Goal: Task Accomplishment & Management: Manage account settings

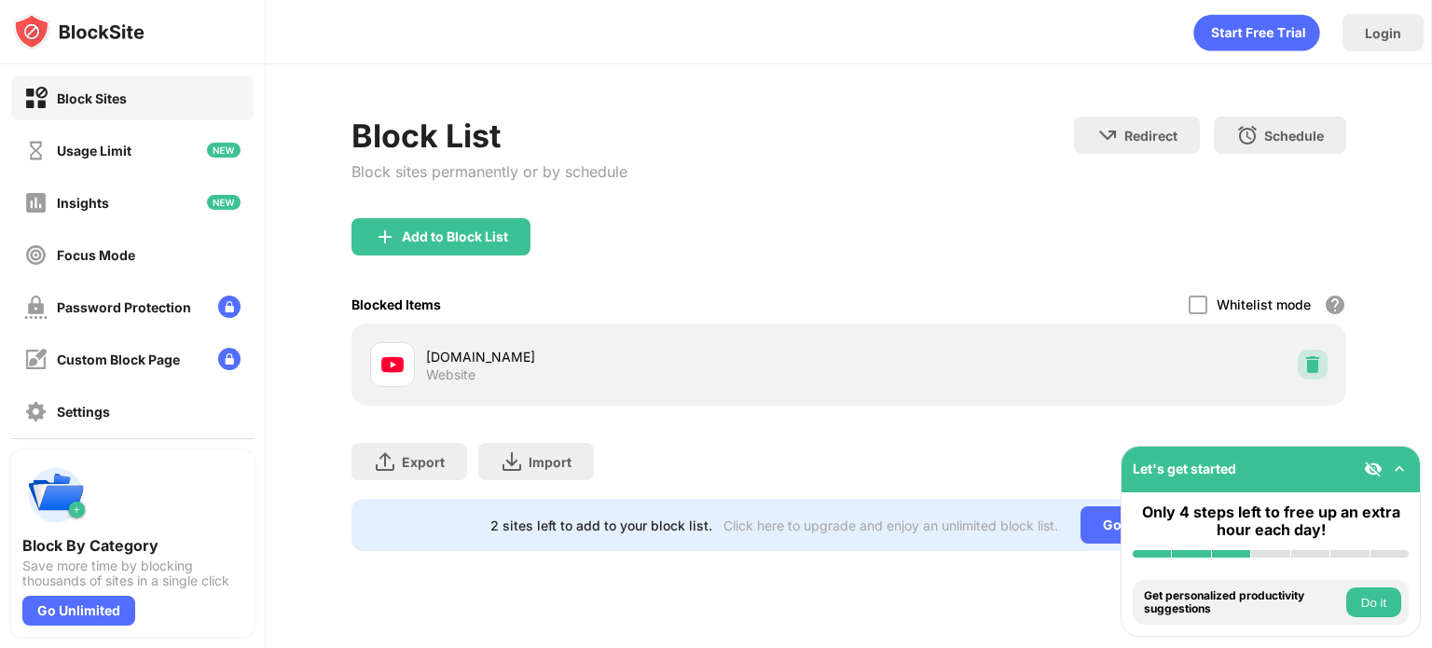
click at [1309, 363] on img at bounding box center [1312, 364] width 19 height 19
